Goal: Task Accomplishment & Management: Complete application form

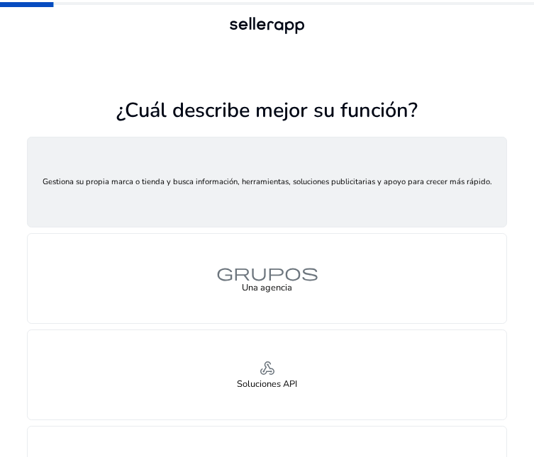
click at [296, 201] on div "persona Un vendedor" at bounding box center [267, 182] width 478 height 89
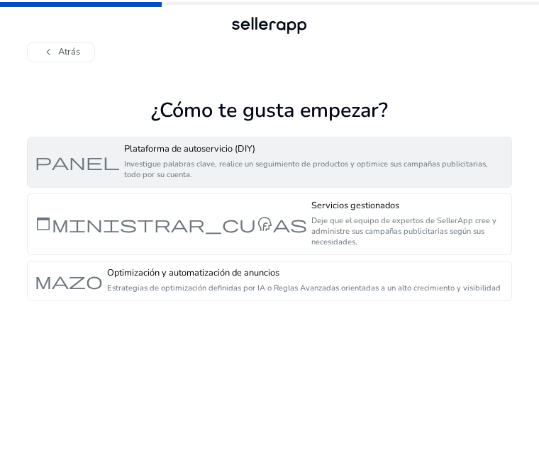
click at [184, 150] on font "Plataforma de autoservicio (DIY)" at bounding box center [189, 149] width 131 height 13
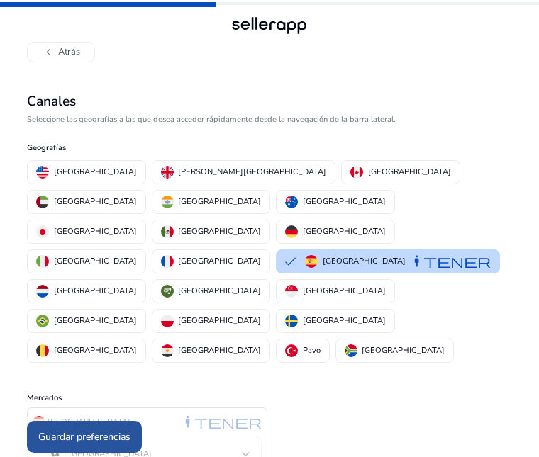
click at [116, 420] on span at bounding box center [84, 437] width 115 height 34
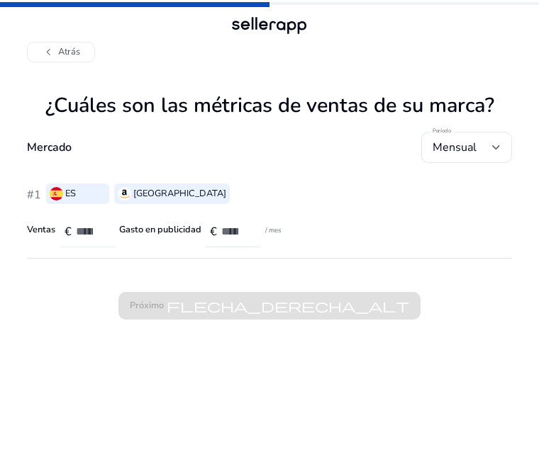
click at [90, 233] on input "number" at bounding box center [90, 232] width 28 height 16
type input "*"
click at [236, 231] on input "number" at bounding box center [235, 232] width 28 height 16
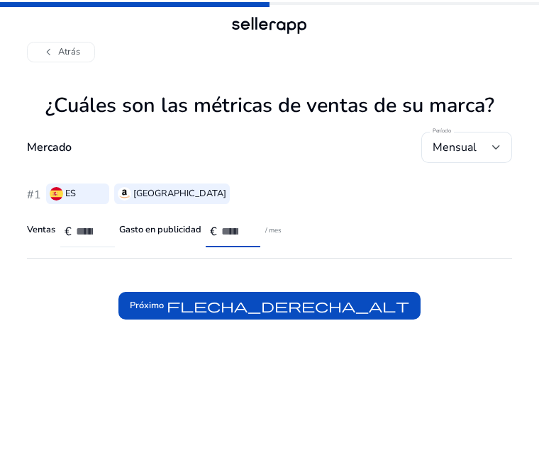
type input "*"
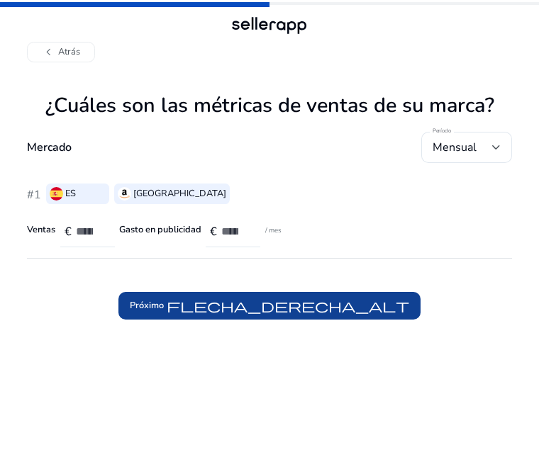
click at [222, 323] on app-sales-metrics "¿Cuáles son las métricas de ventas de su marca? Mercado Período Mensual #1 ES A…" at bounding box center [269, 276] width 484 height 364
click at [222, 312] on font "flecha_derecha_alt" at bounding box center [288, 306] width 243 height 16
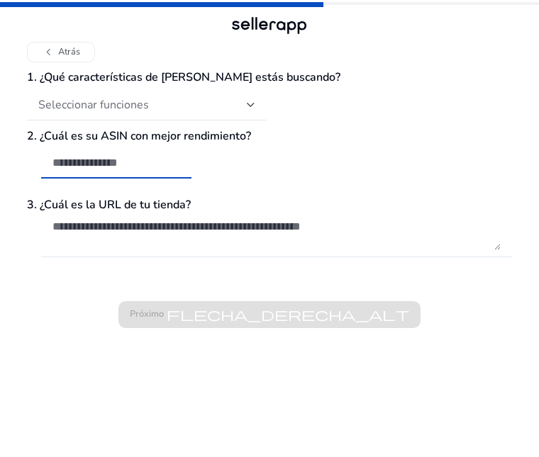
click at [115, 163] on input "text" at bounding box center [116, 163] width 128 height 16
click at [109, 110] on font "Seleccionar funciones" at bounding box center [93, 105] width 111 height 16
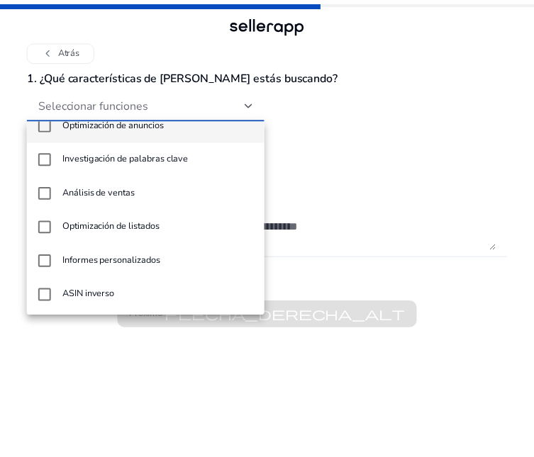
scroll to position [21, 0]
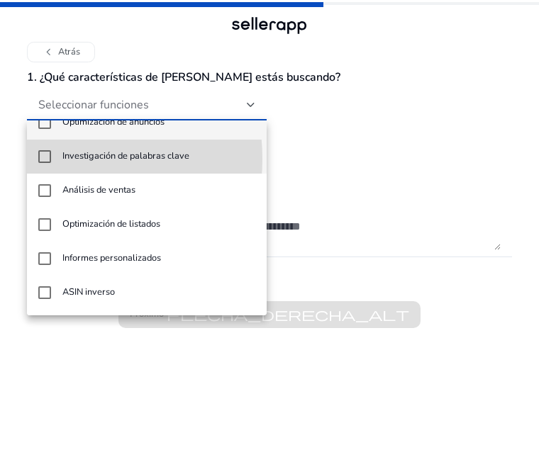
click at [44, 159] on mat-pseudo-checkbox at bounding box center [44, 156] width 13 height 13
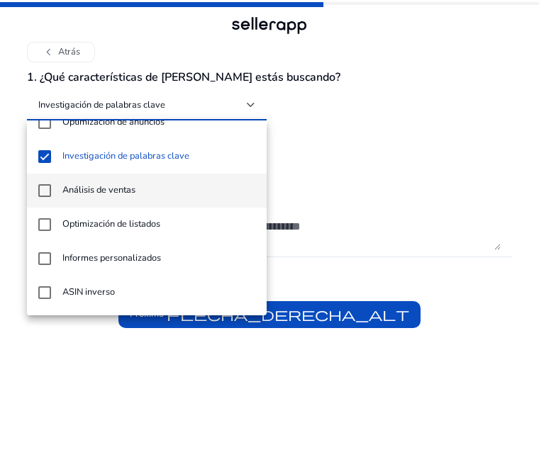
click at [43, 188] on mat-pseudo-checkbox at bounding box center [44, 190] width 13 height 13
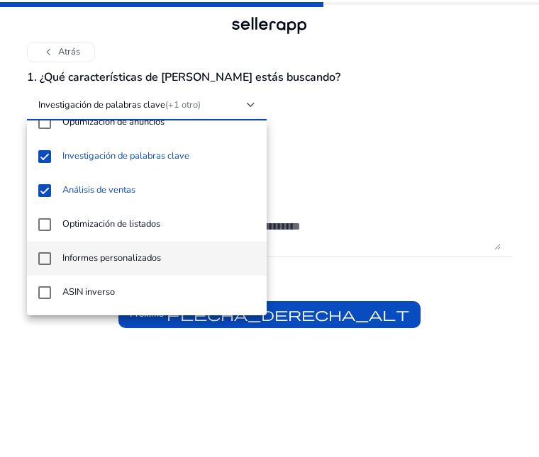
click at [45, 255] on mat-pseudo-checkbox at bounding box center [44, 258] width 13 height 13
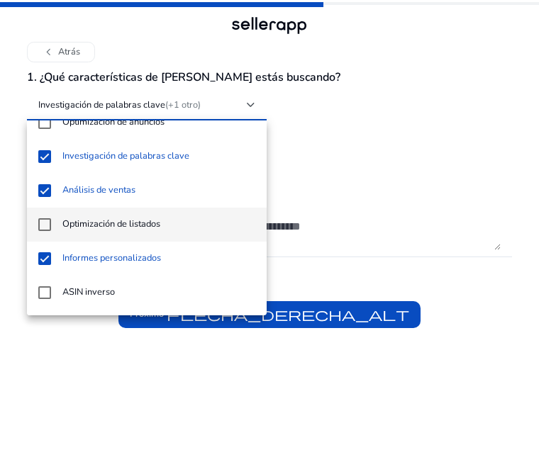
click at [45, 224] on mat-pseudo-checkbox at bounding box center [44, 224] width 13 height 13
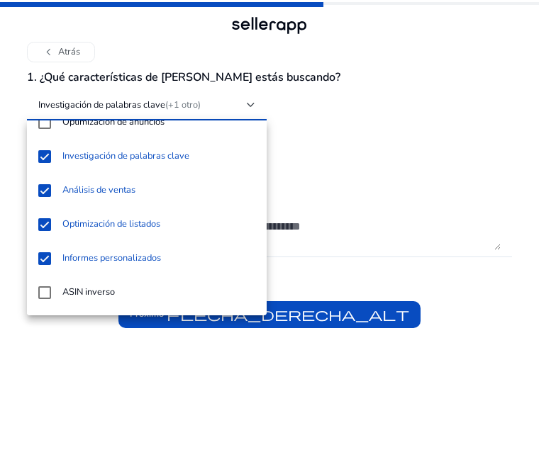
click at [369, 315] on div at bounding box center [269, 228] width 539 height 457
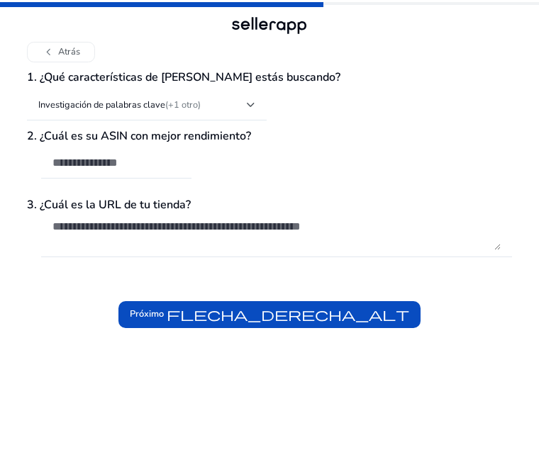
click at [369, 315] on font "flecha_derecha_alt" at bounding box center [288, 314] width 243 height 16
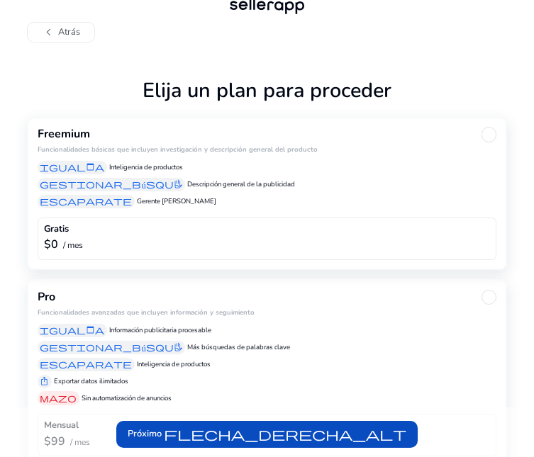
scroll to position [24, 0]
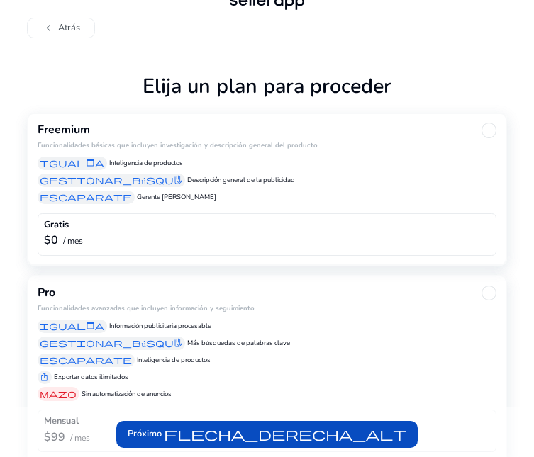
click at [216, 236] on div "$0 / mes" at bounding box center [267, 241] width 446 height 16
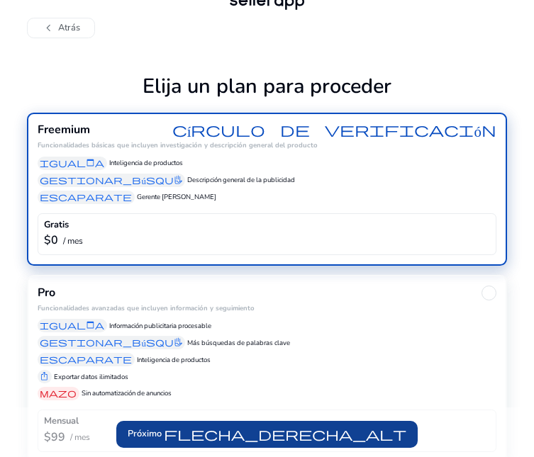
click at [316, 436] on font "flecha_derecha_alt" at bounding box center [285, 434] width 243 height 16
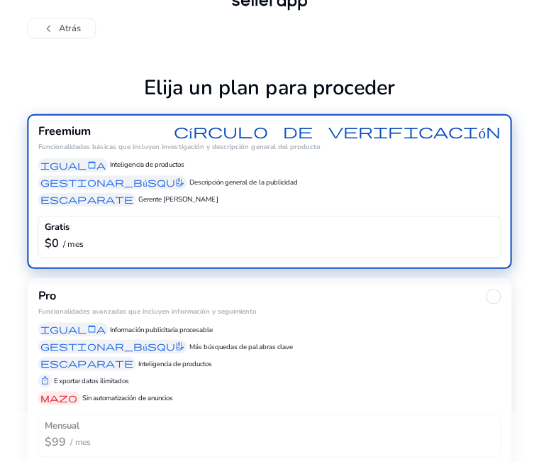
scroll to position [0, 0]
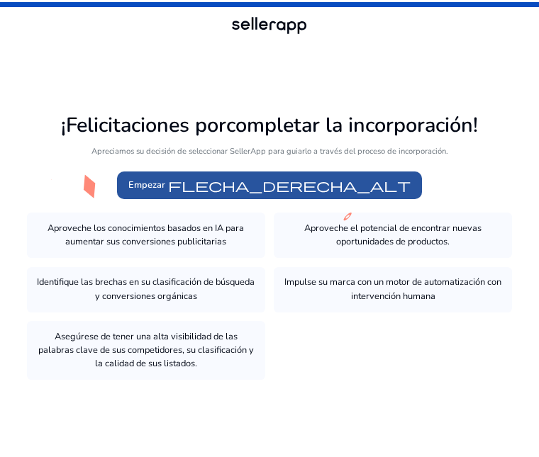
click at [254, 191] on font "flecha_derecha_alt" at bounding box center [289, 185] width 243 height 16
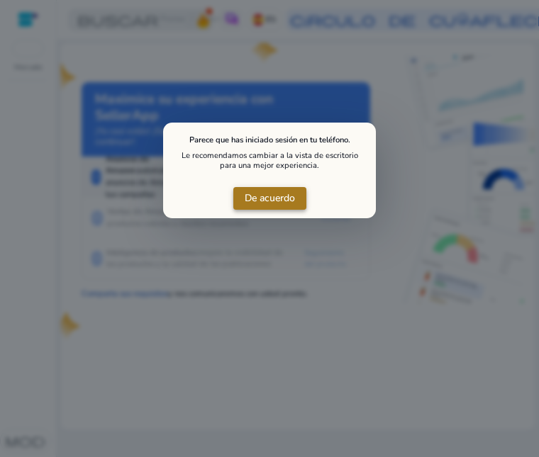
click at [261, 193] on font "De acuerdo" at bounding box center [270, 197] width 50 height 13
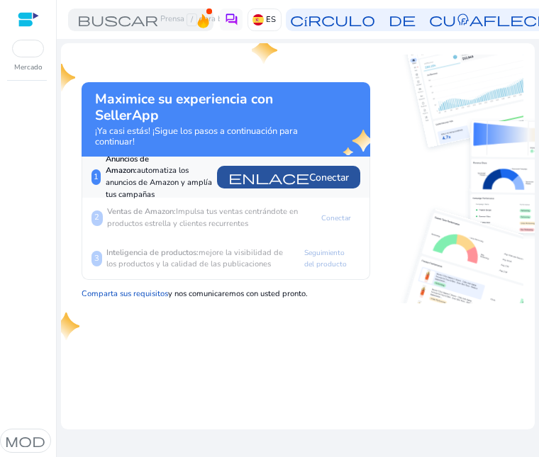
click at [238, 181] on font "enlace" at bounding box center [268, 178] width 81 height 16
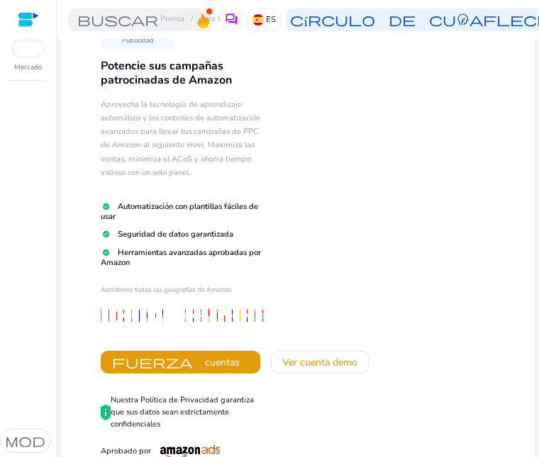
scroll to position [64, 0]
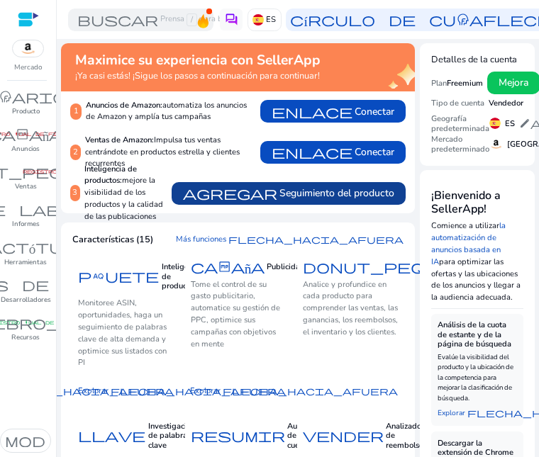
click at [228, 201] on font "agregar" at bounding box center [230, 193] width 94 height 16
